Goal: Navigation & Orientation: Find specific page/section

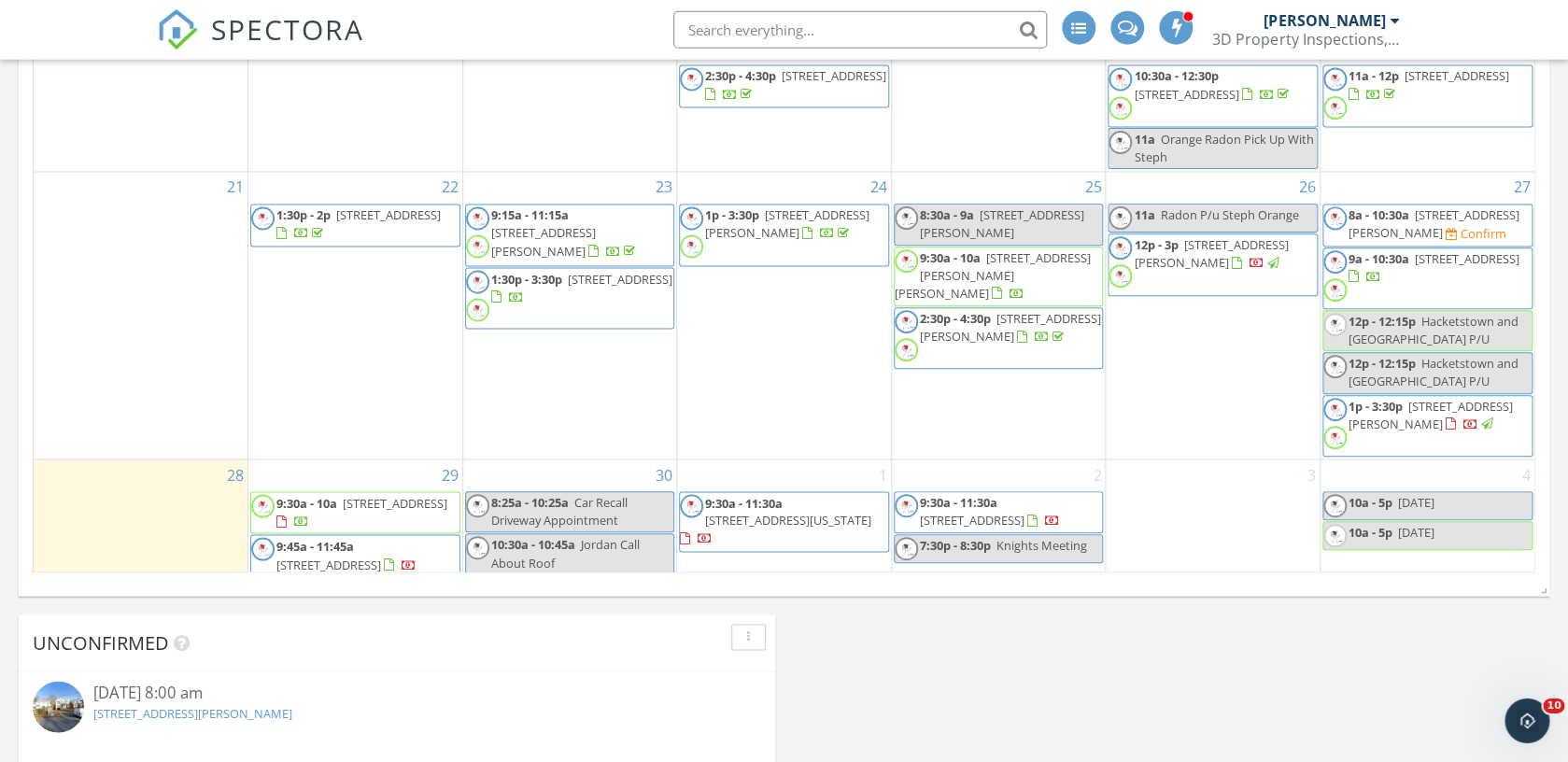
scroll to position [2539, 1568]
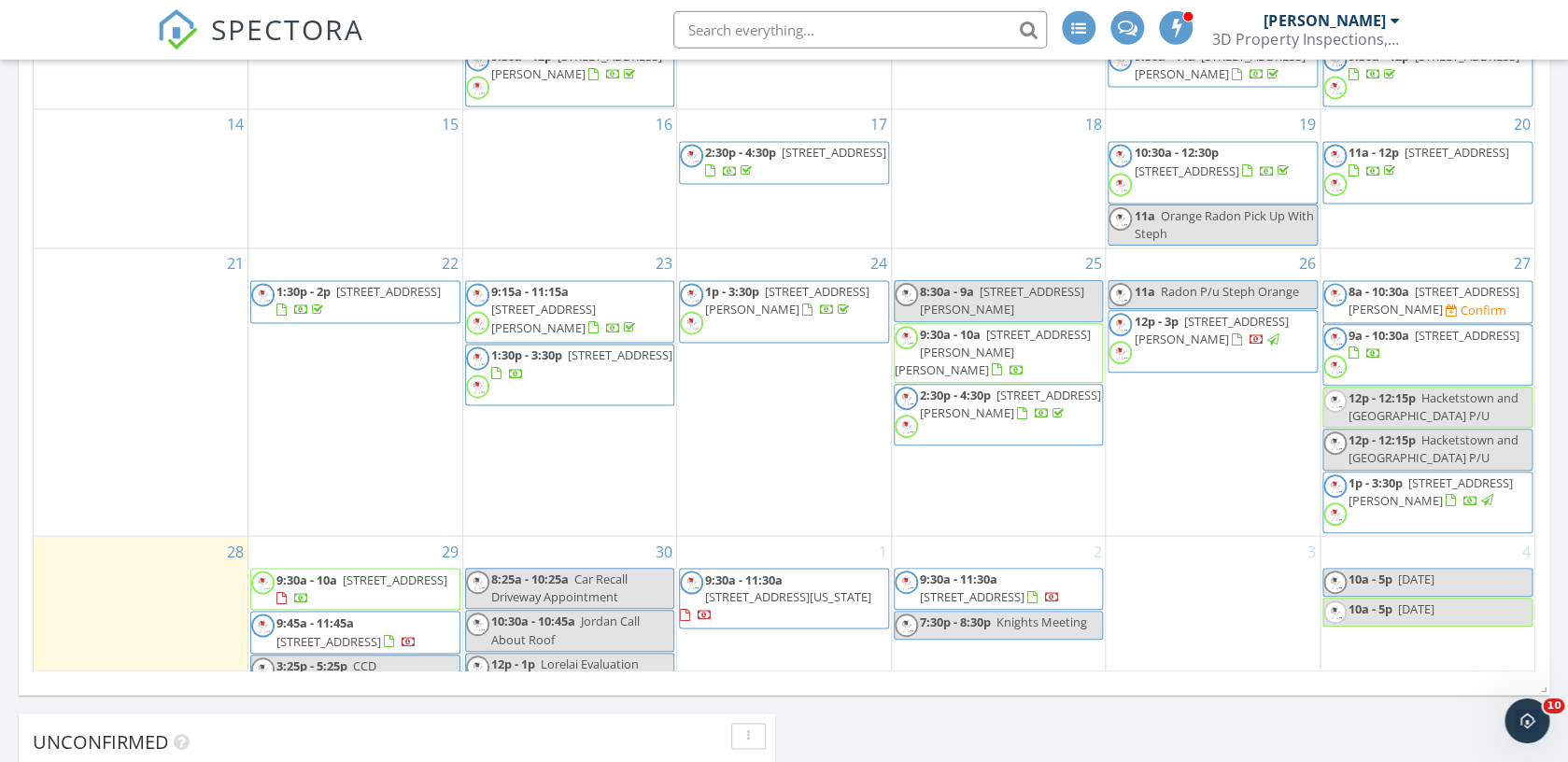
scroll to position [84, 0]
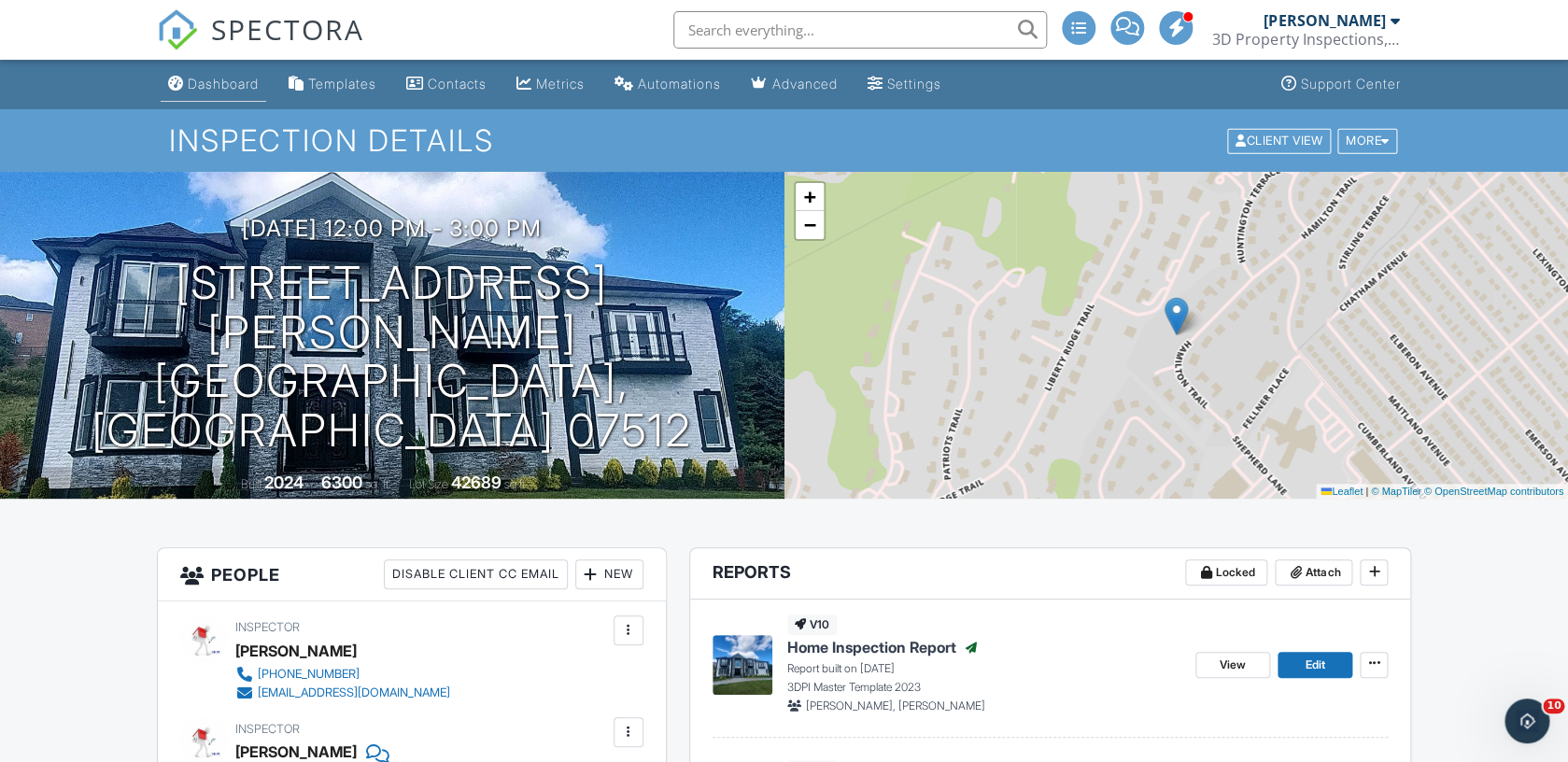
click at [201, 101] on link "Dashboard" at bounding box center [214, 84] width 105 height 34
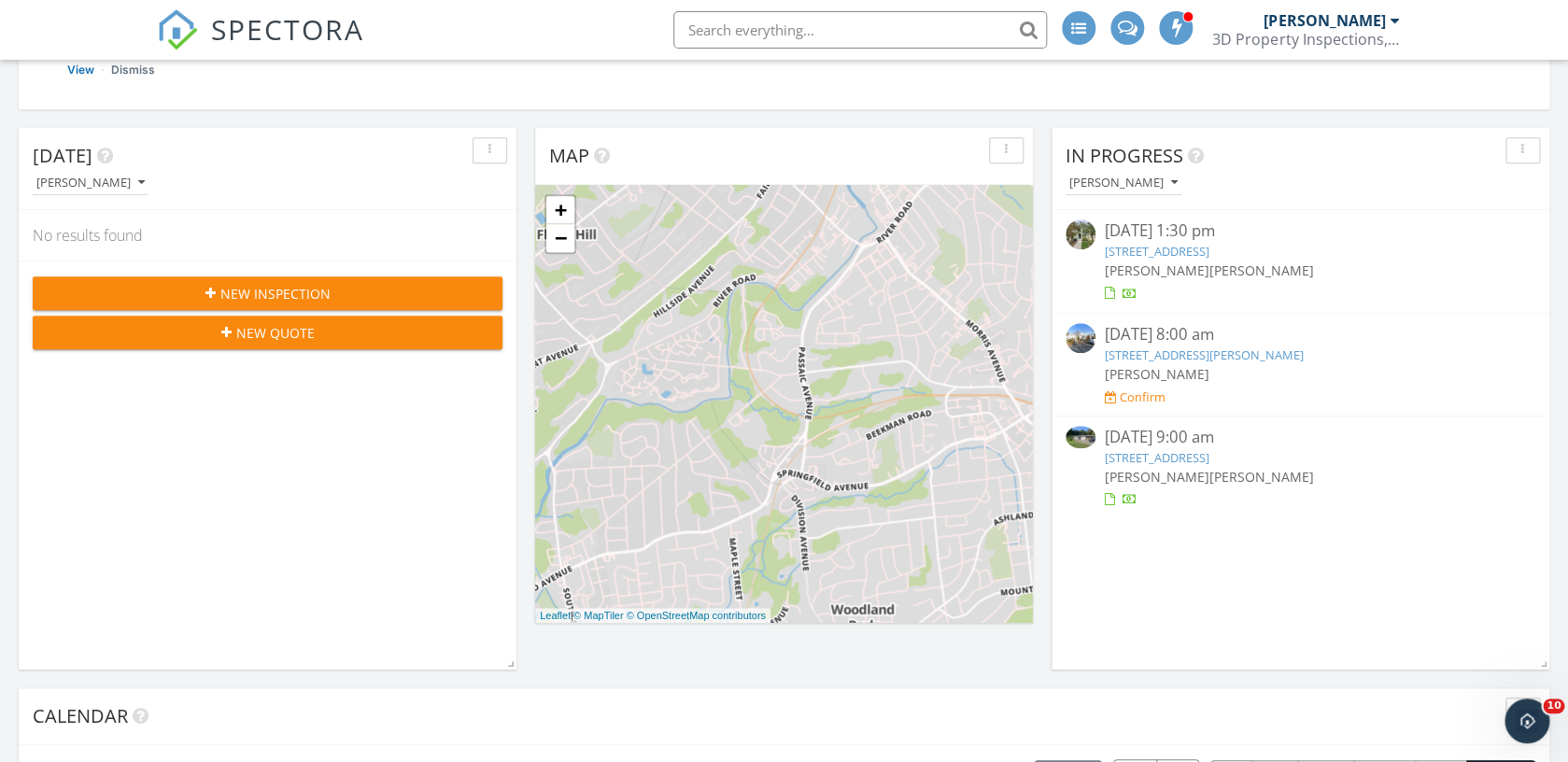
scroll to position [321, 0]
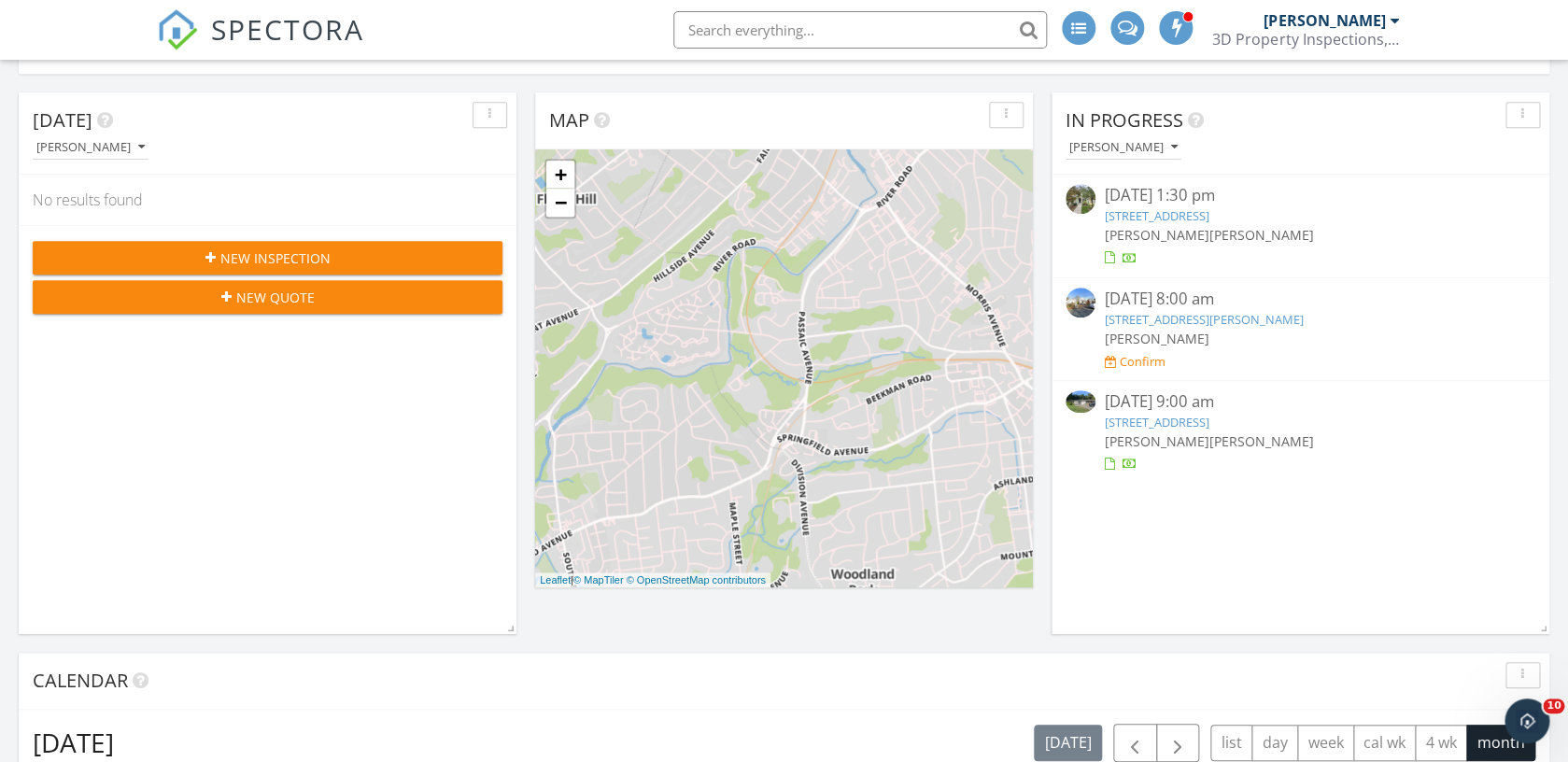
click at [1210, 223] on link "[STREET_ADDRESS]" at bounding box center [1156, 215] width 104 height 17
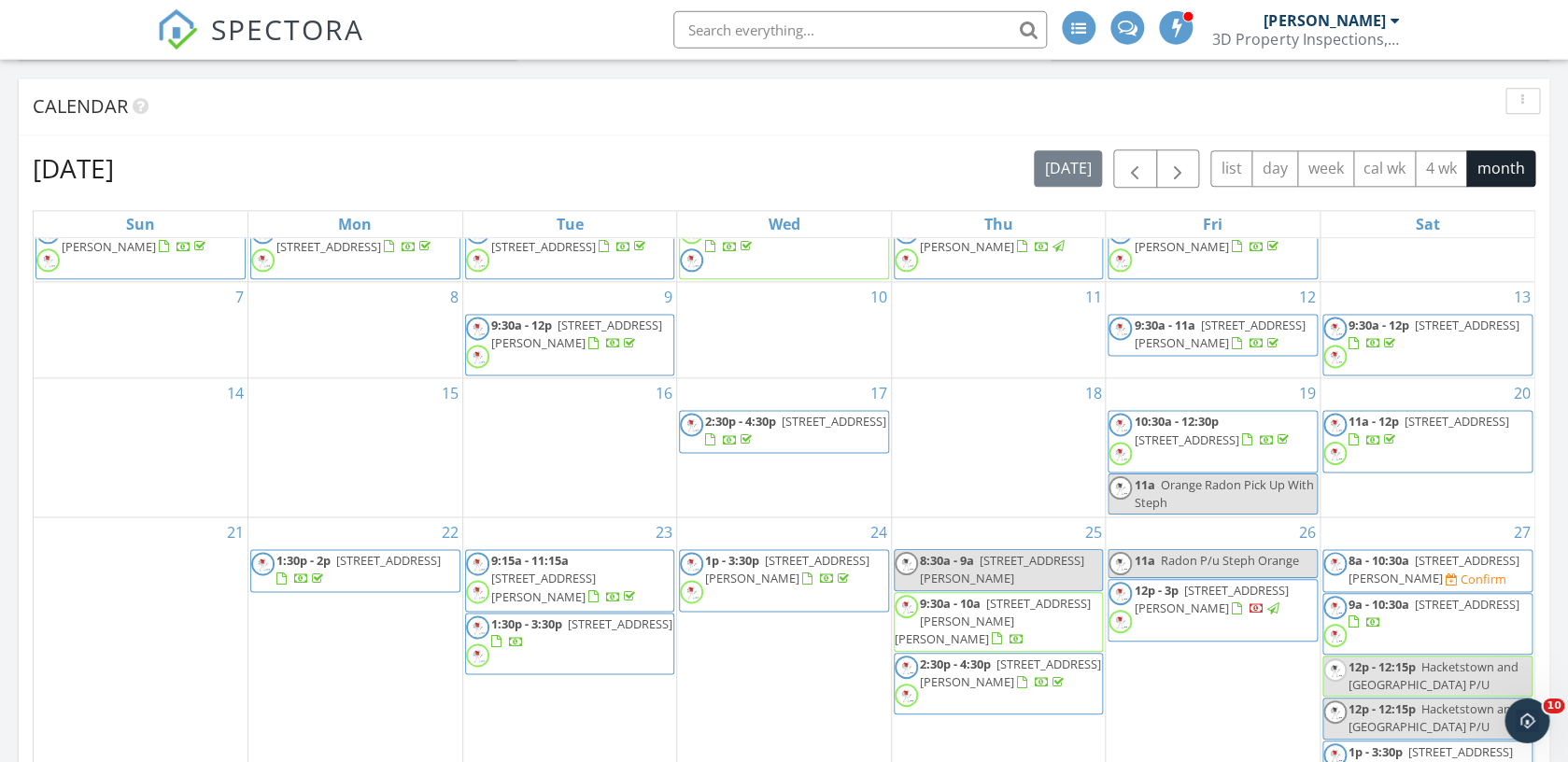
scroll to position [0, 0]
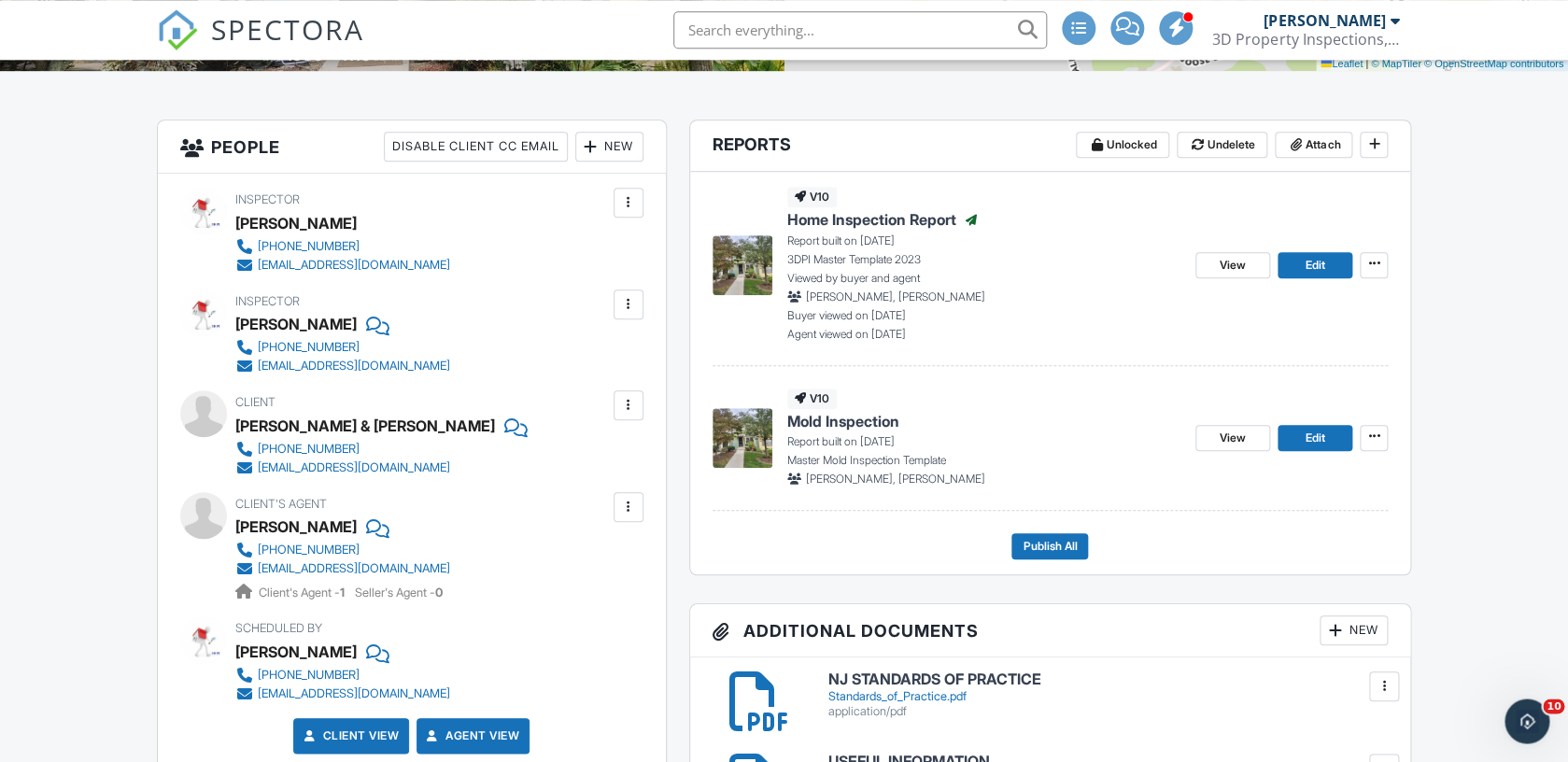
scroll to position [544, 0]
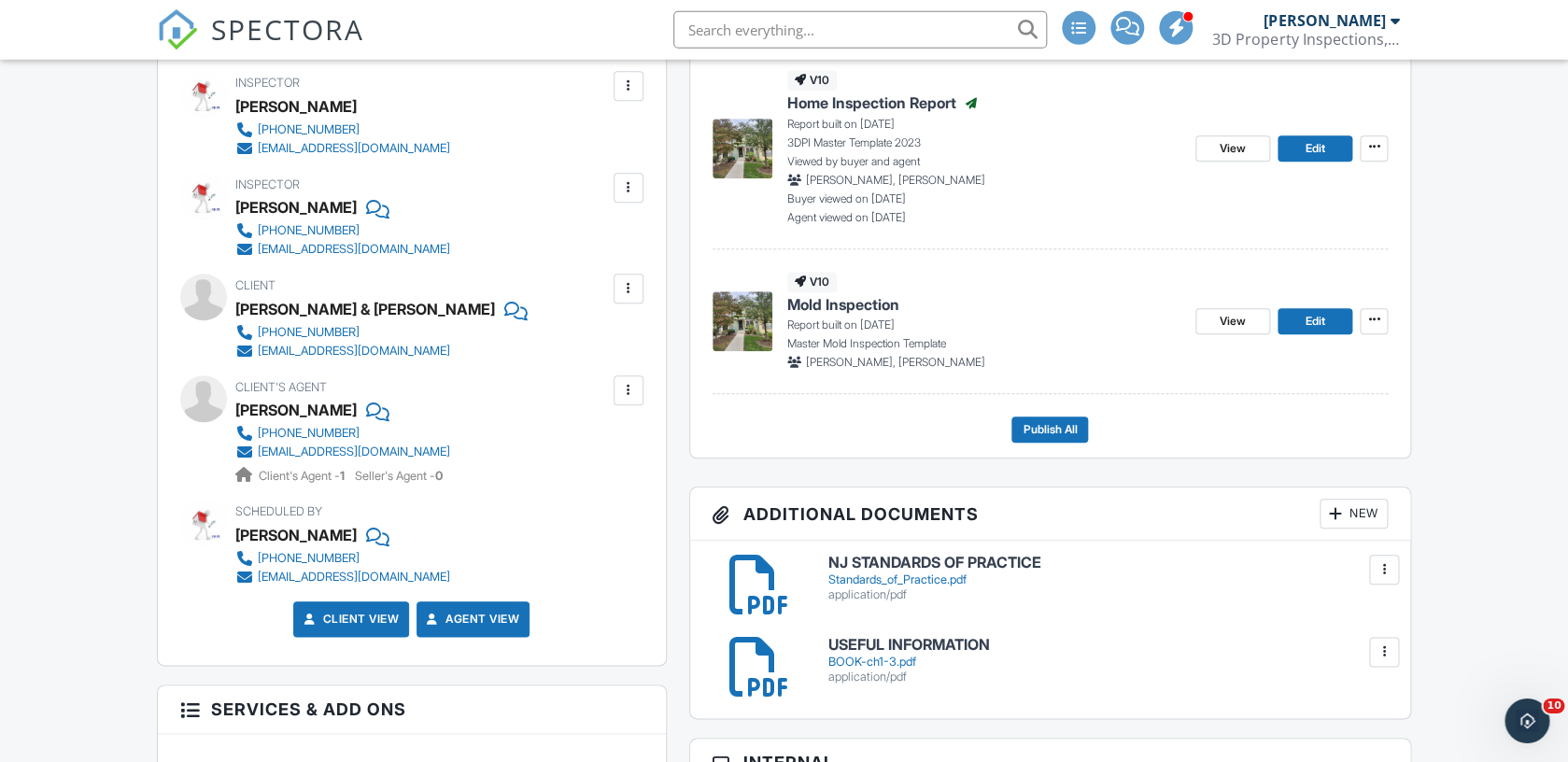
click at [250, 93] on div "[PERSON_NAME]" at bounding box center [296, 106] width 122 height 28
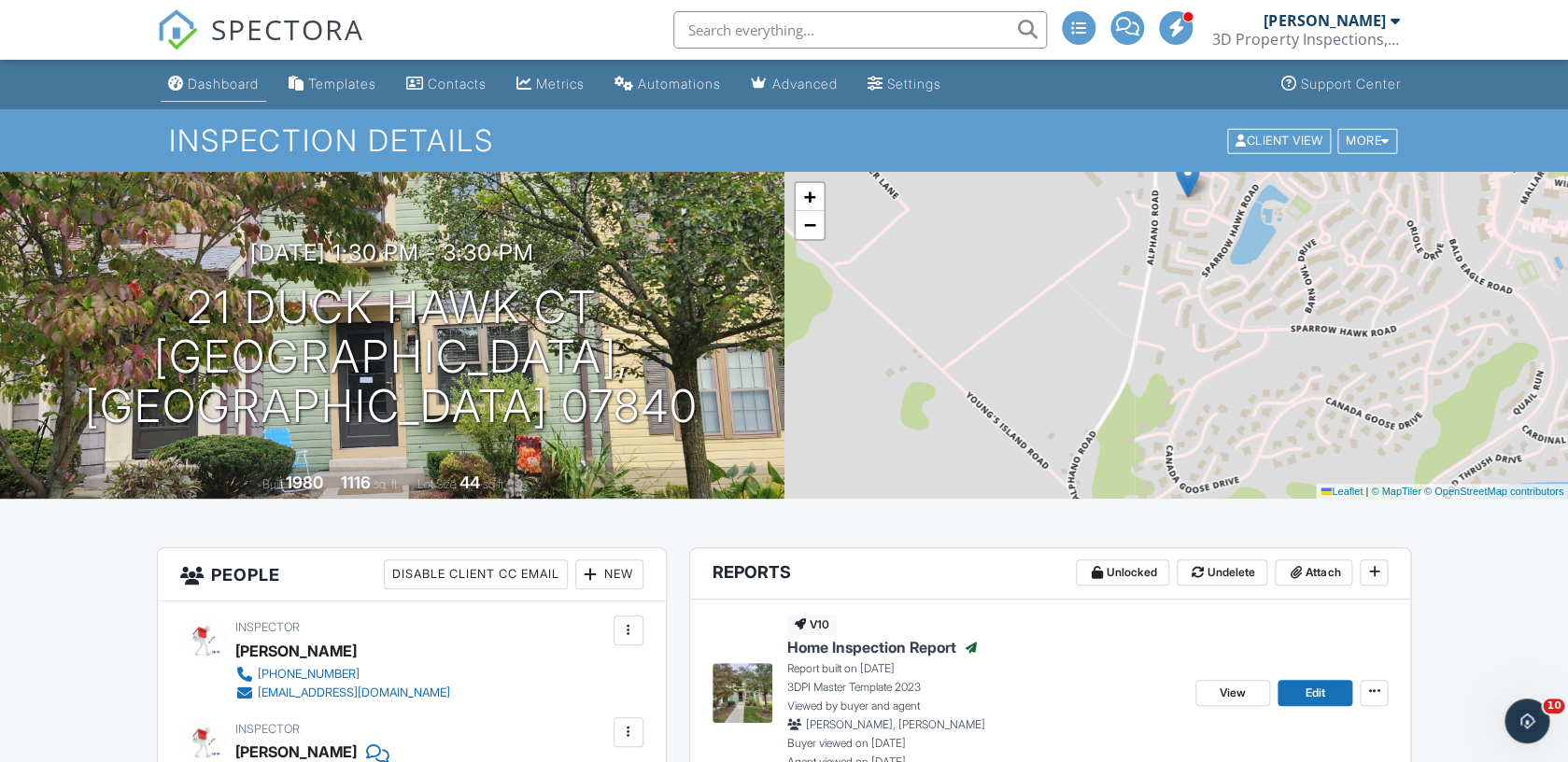
click at [234, 92] on div "Dashboard" at bounding box center [223, 83] width 71 height 16
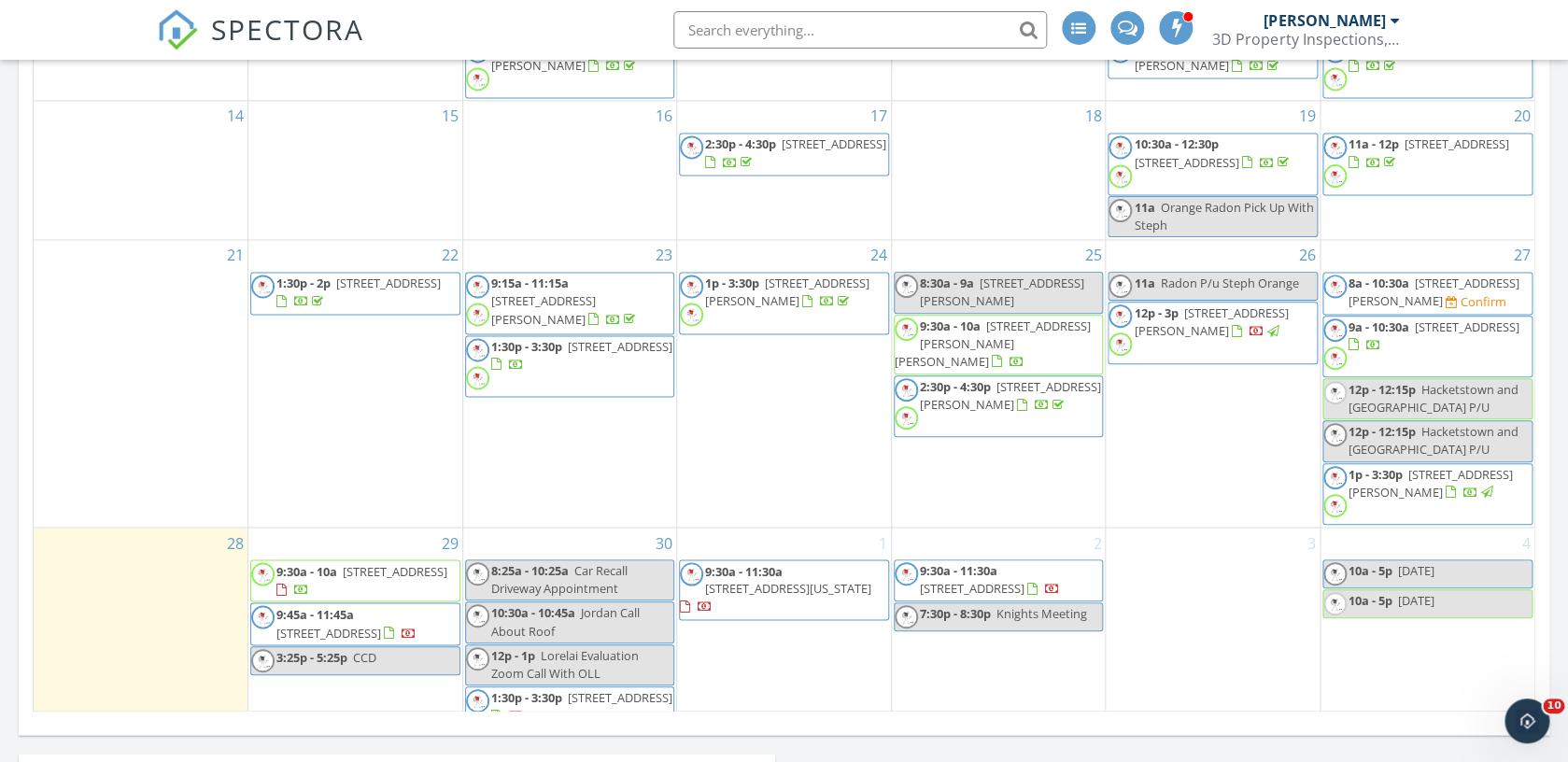
scroll to position [84, 0]
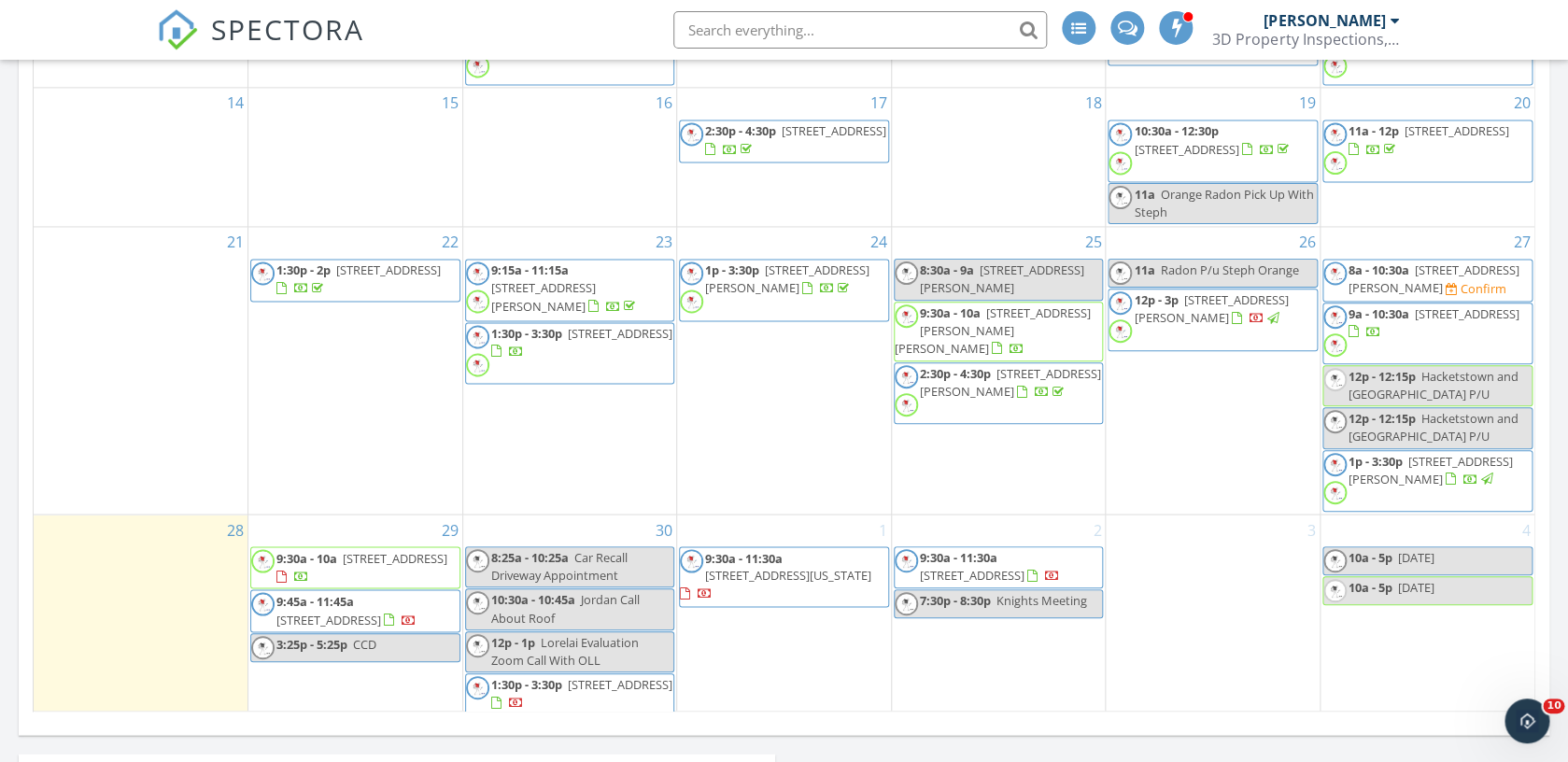
click at [370, 550] on span "44 Hill Place , Bergenfield 07621" at bounding box center [395, 557] width 104 height 17
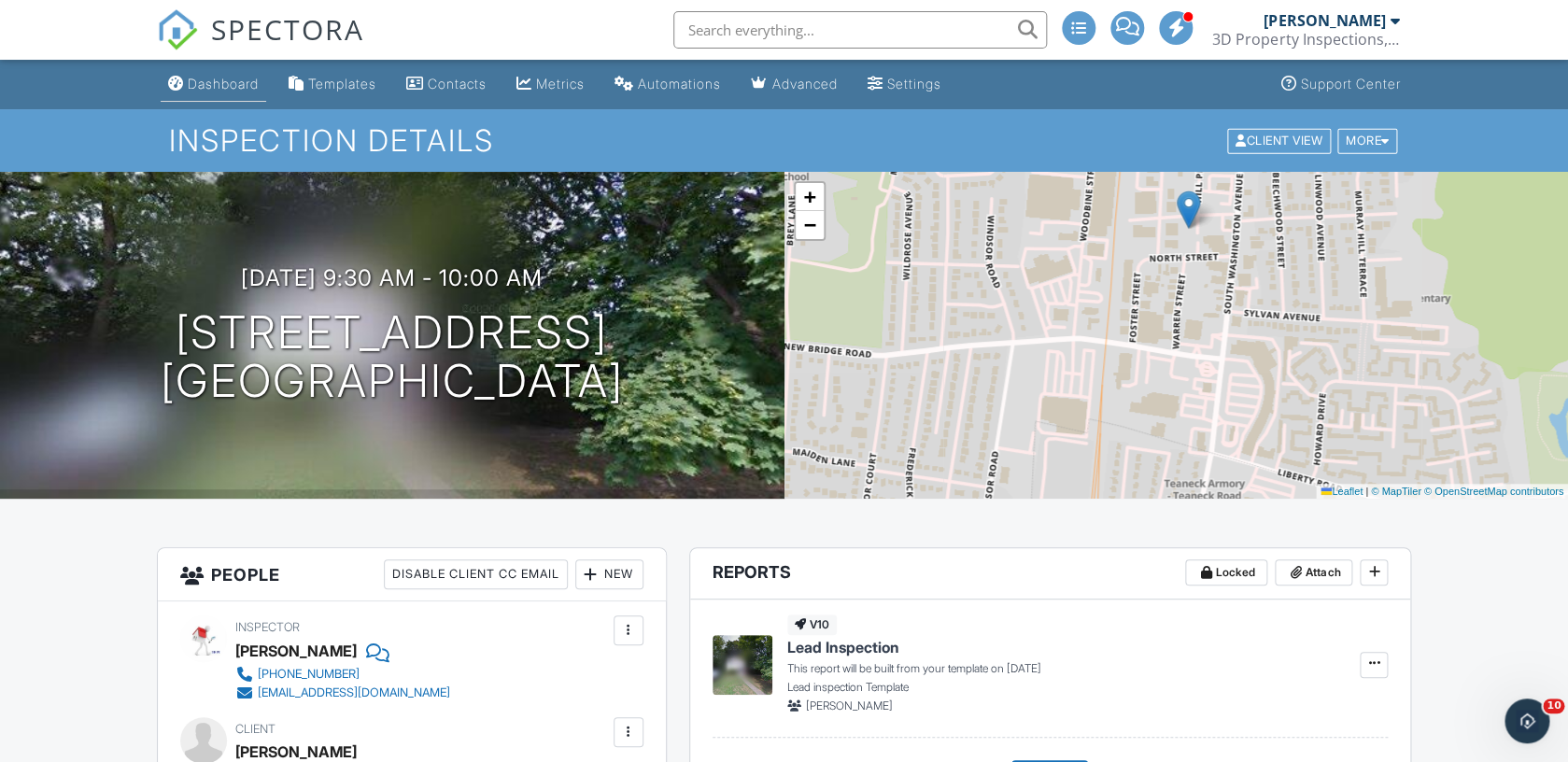
click at [226, 85] on div "Dashboard" at bounding box center [223, 83] width 71 height 16
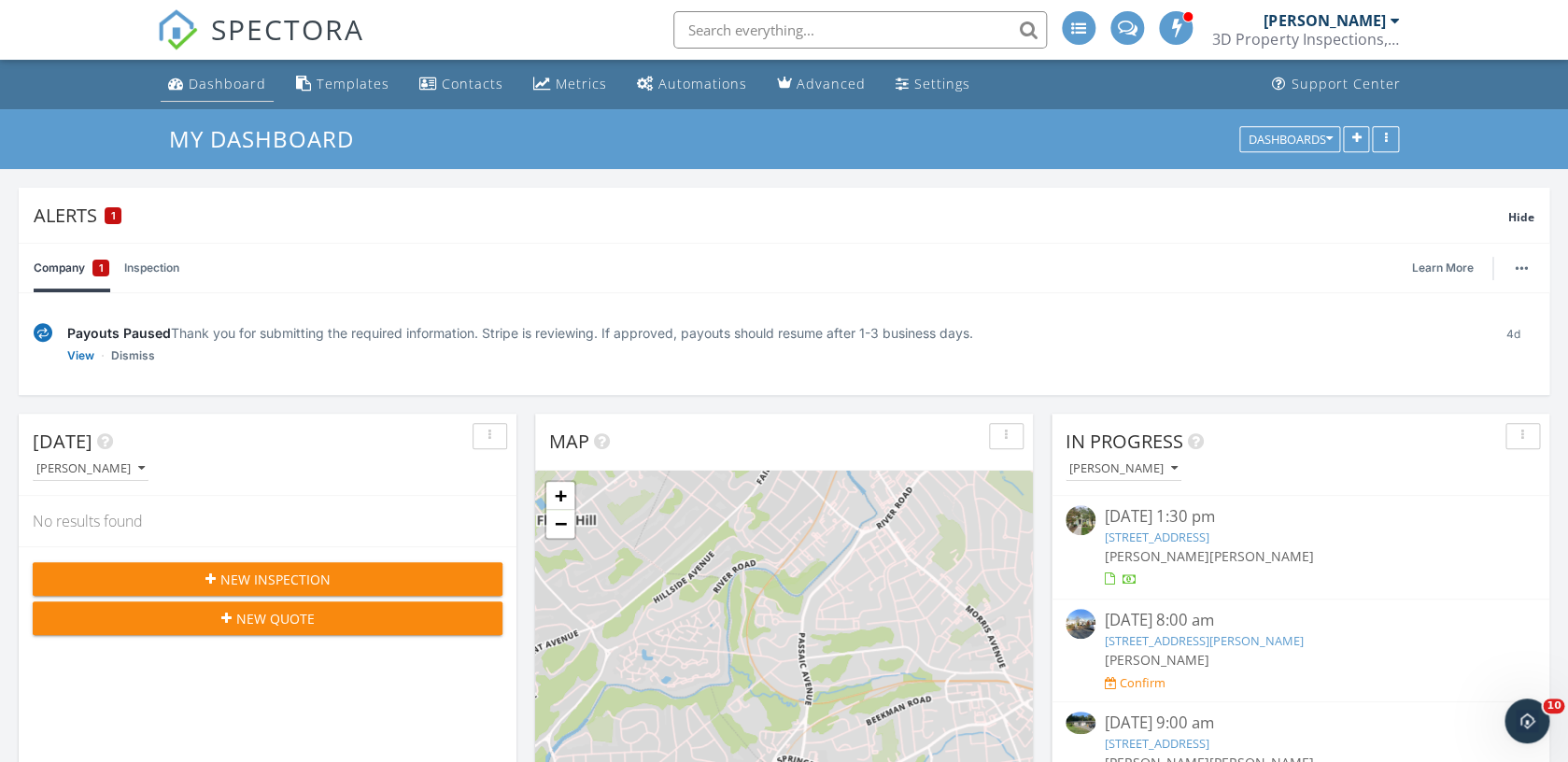
click at [251, 89] on div "Dashboard" at bounding box center [227, 83] width 78 height 18
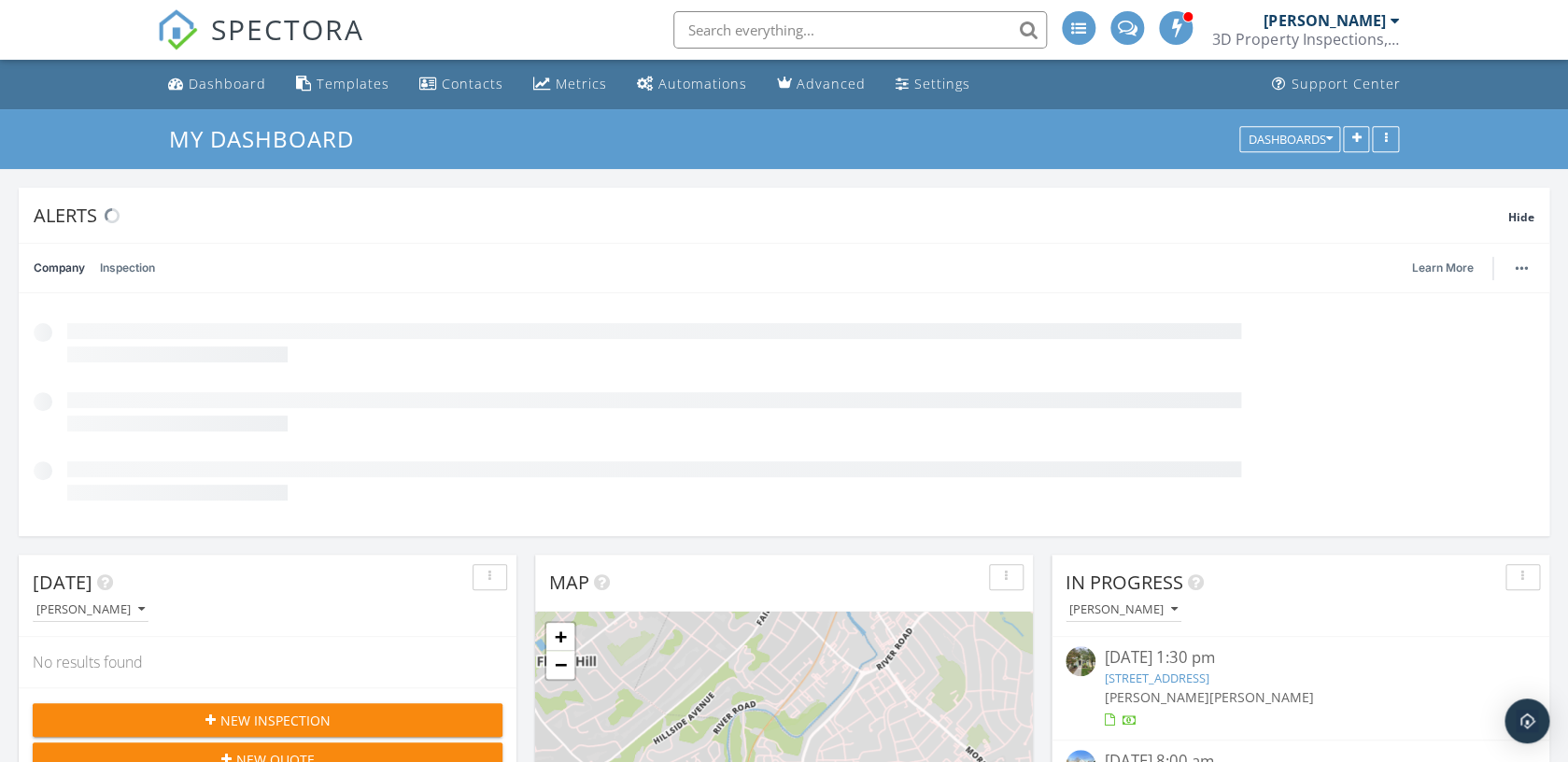
scroll to position [9, 10]
